Goal: Go to known website: Access a specific website the user already knows

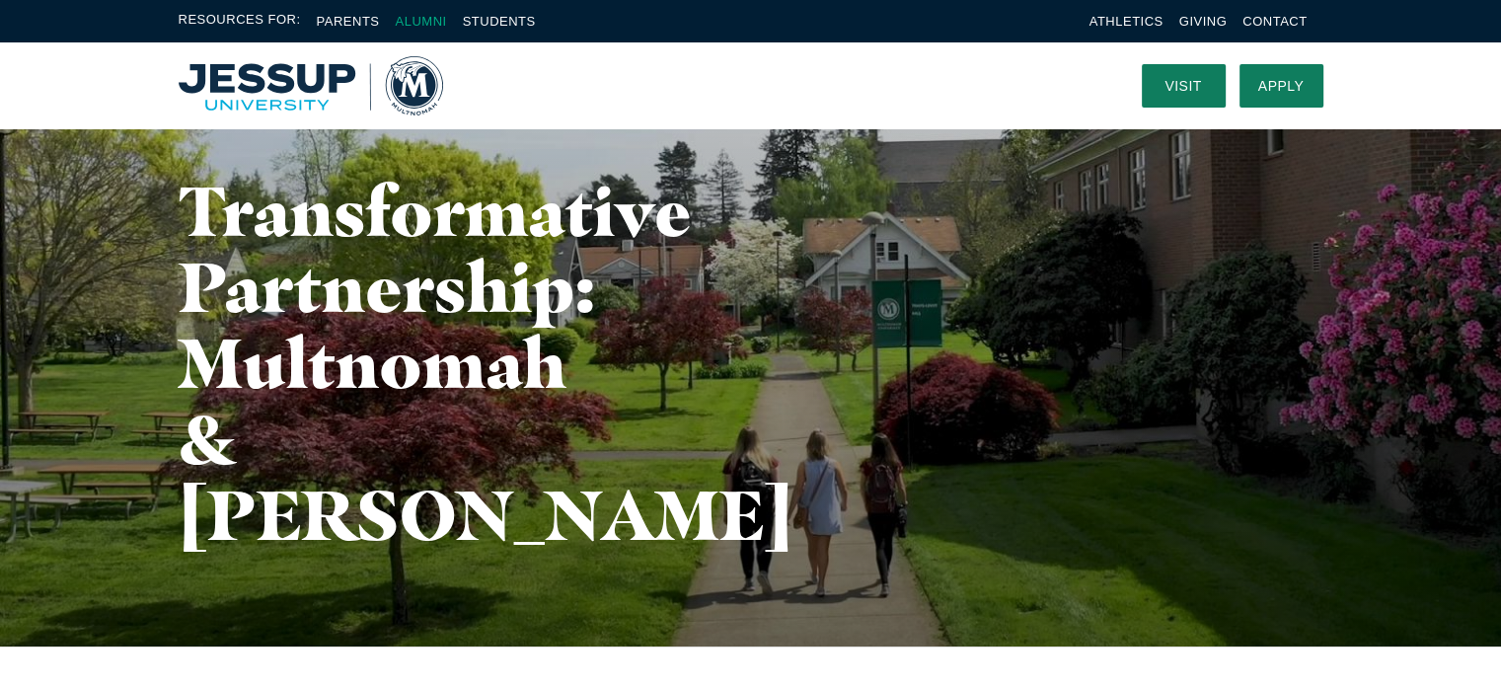
click at [426, 23] on link "Alumni" at bounding box center [420, 21] width 51 height 15
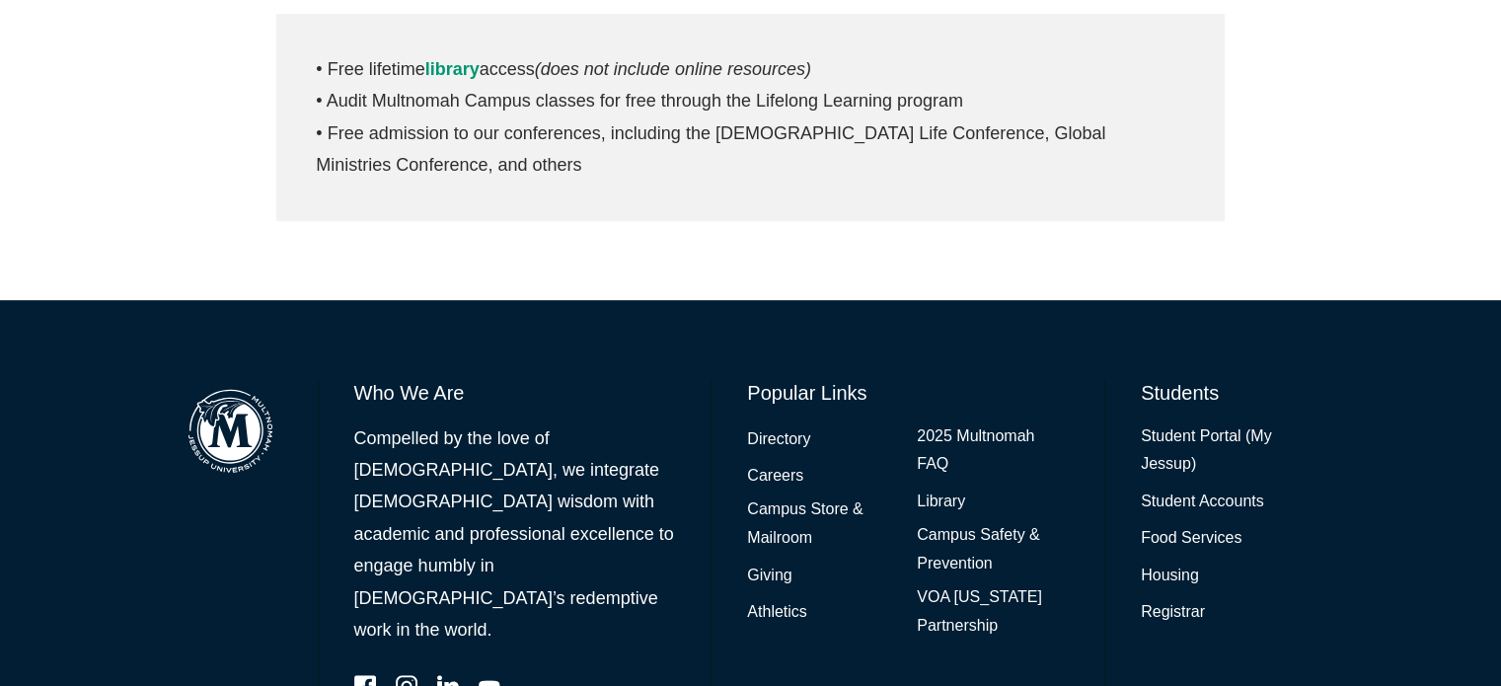
scroll to position [1177, 0]
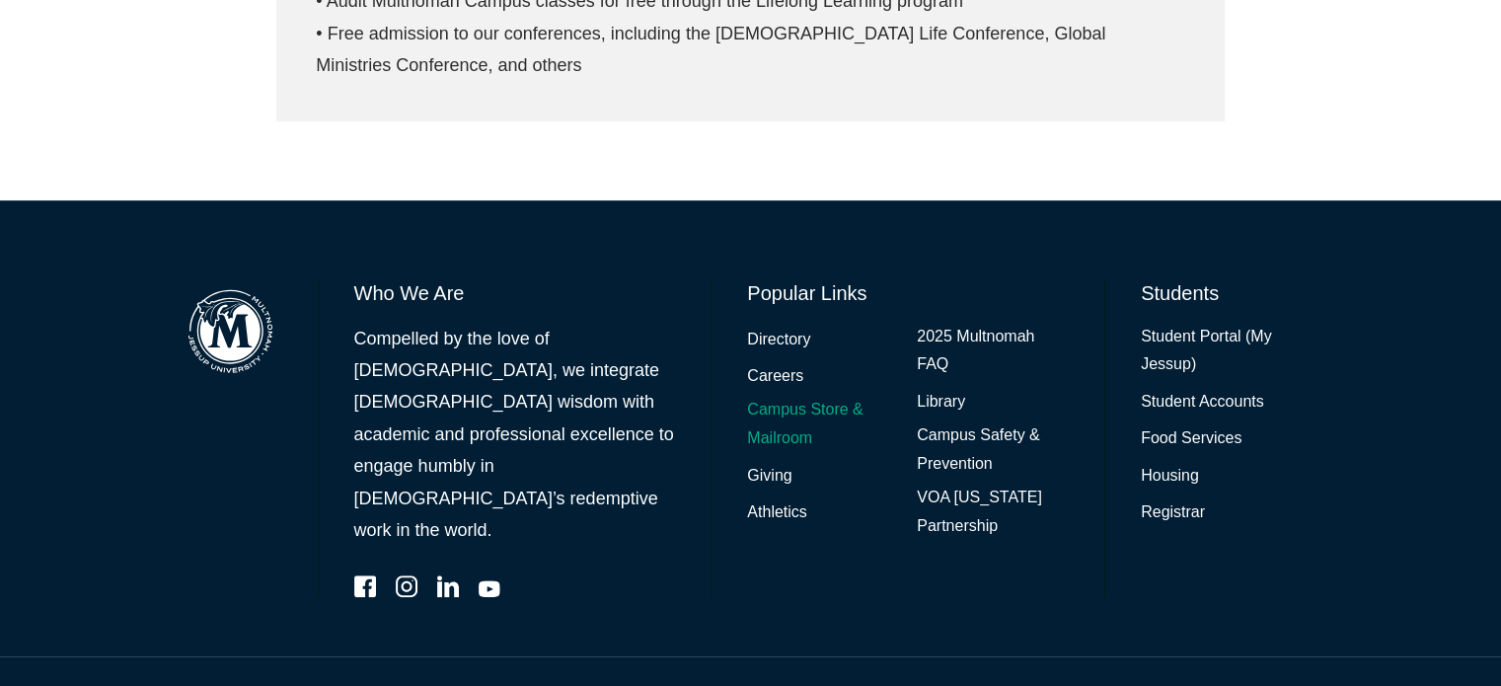
click at [819, 400] on link "Campus Store & Mailroom" at bounding box center [823, 424] width 152 height 57
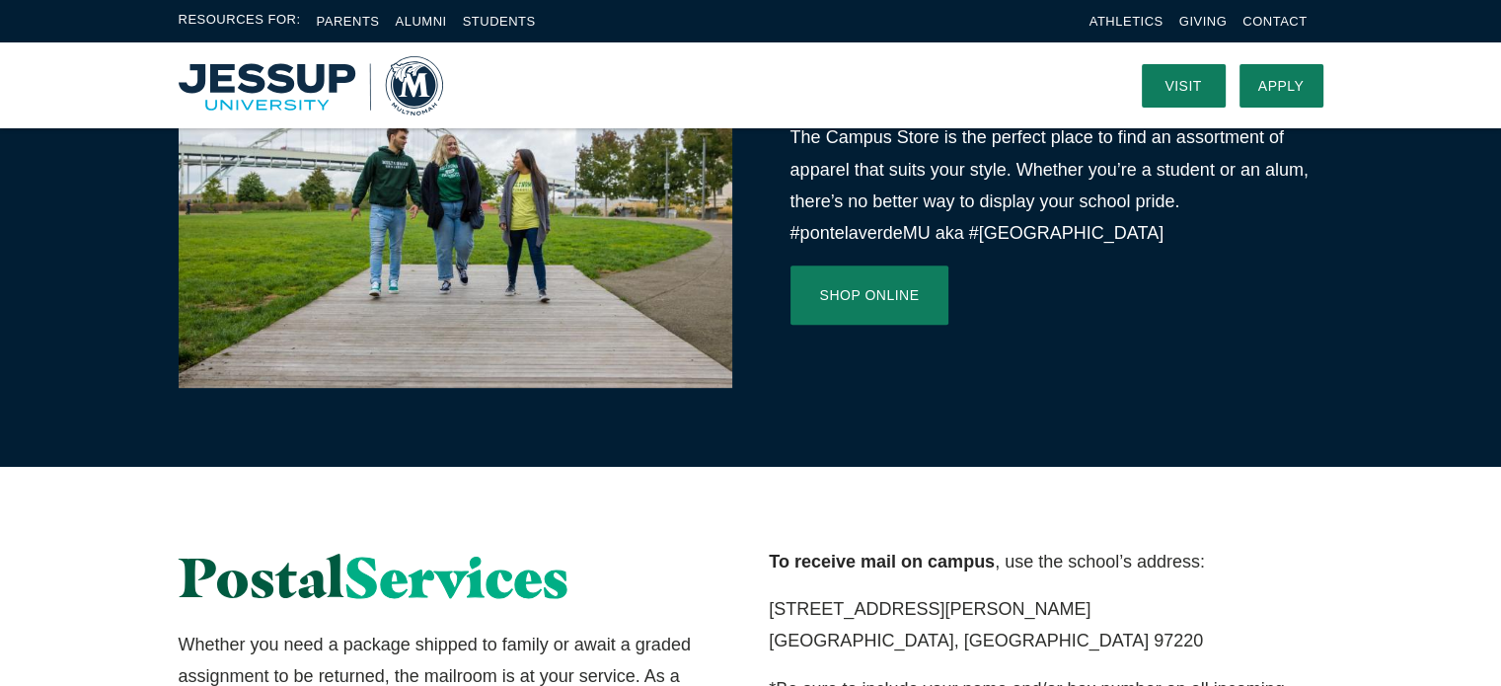
scroll to position [725, 0]
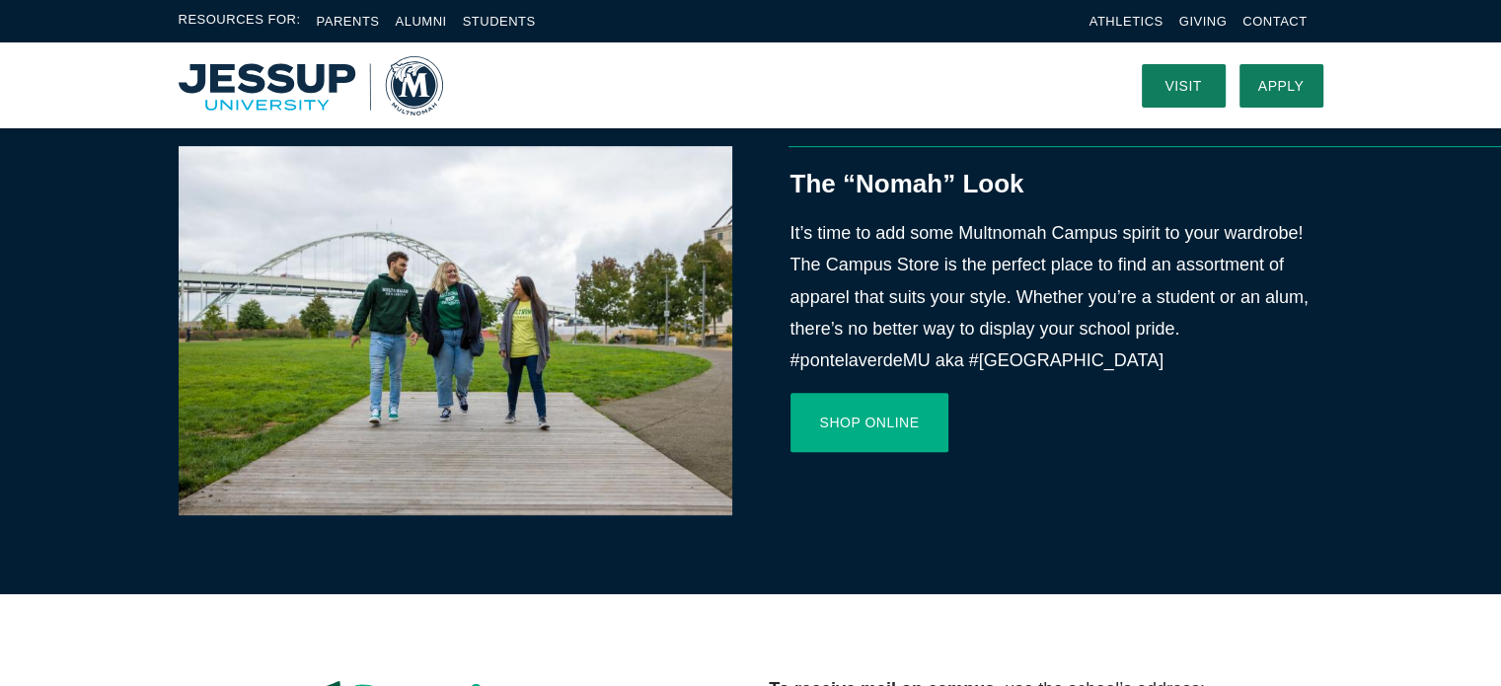
click at [821, 431] on link "Shop Online" at bounding box center [869, 422] width 159 height 59
